Goal: Find contact information: Find contact information

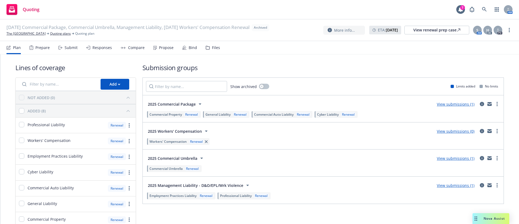
drag, startPoint x: 509, startPoint y: 29, endPoint x: 515, endPoint y: 53, distance: 25.4
click at [509, 29] on link "more" at bounding box center [509, 30] width 6 height 6
click at [475, 59] on link "Unarchive quoting plan" at bounding box center [482, 62] width 60 height 11
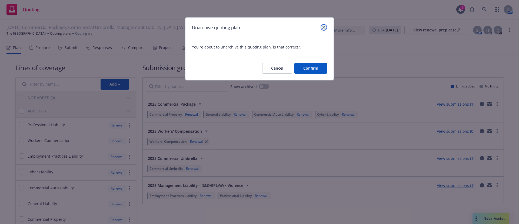
click at [325, 27] on icon "close" at bounding box center [323, 27] width 3 height 3
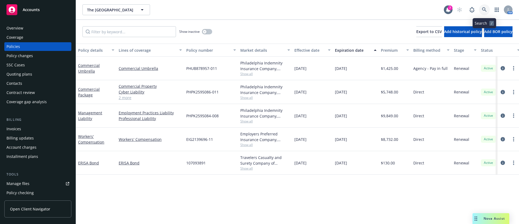
click at [483, 10] on icon at bounding box center [484, 9] width 5 height 5
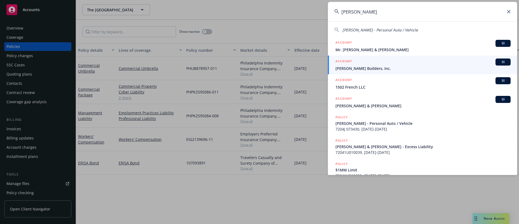
type input "paul allen"
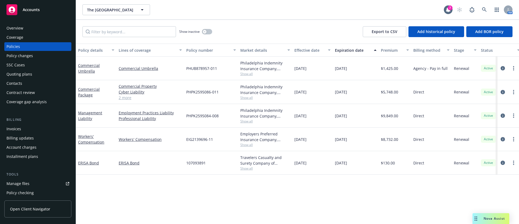
click at [31, 83] on div "Contacts" at bounding box center [37, 83] width 63 height 9
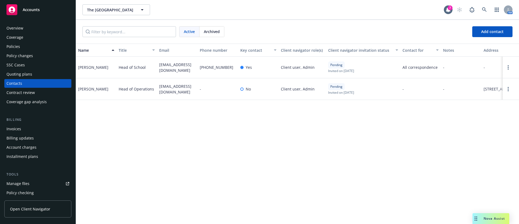
click at [162, 64] on span "[EMAIL_ADDRESS][DOMAIN_NAME]" at bounding box center [177, 67] width 36 height 11
copy span "[EMAIL_ADDRESS][DOMAIN_NAME]"
click at [174, 91] on span "[EMAIL_ADDRESS][DOMAIN_NAME]" at bounding box center [177, 88] width 36 height 11
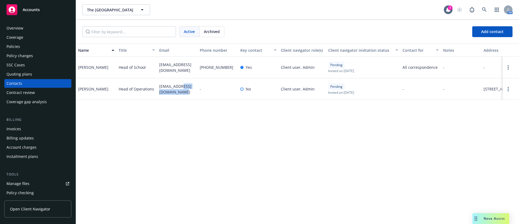
click at [174, 91] on span "[EMAIL_ADDRESS][DOMAIN_NAME]" at bounding box center [177, 88] width 36 height 11
copy span "[EMAIL_ADDRESS][DOMAIN_NAME]"
click at [84, 67] on div "[PERSON_NAME]" at bounding box center [93, 67] width 30 height 6
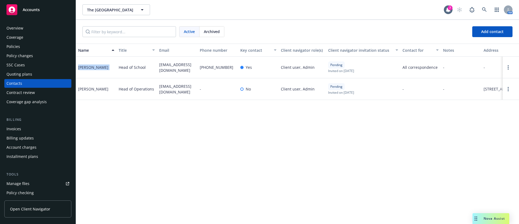
click at [84, 67] on div "[PERSON_NAME]" at bounding box center [93, 67] width 30 height 6
click at [87, 66] on div "[PERSON_NAME]" at bounding box center [93, 67] width 30 height 6
drag, startPoint x: 89, startPoint y: 66, endPoint x: 76, endPoint y: 66, distance: 13.3
click at [76, 66] on div "[PERSON_NAME]" at bounding box center [96, 68] width 41 height 22
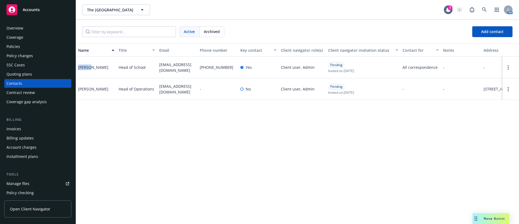
copy div "Cecee"
